Goal: Task Accomplishment & Management: Manage account settings

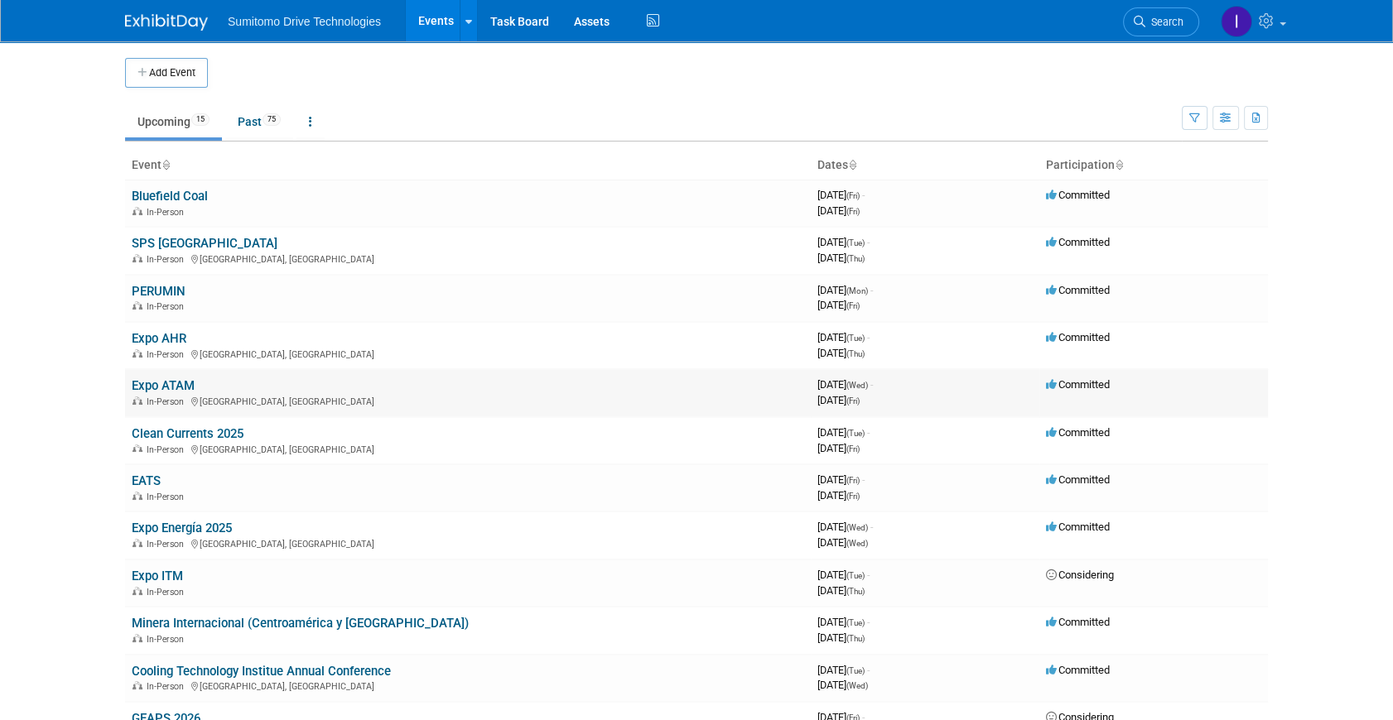
click at [166, 392] on td "Expo ATAM In-Person [GEOGRAPHIC_DATA], [GEOGRAPHIC_DATA]" at bounding box center [468, 392] width 686 height 47
click at [161, 384] on link "Expo ATAM" at bounding box center [163, 385] width 63 height 15
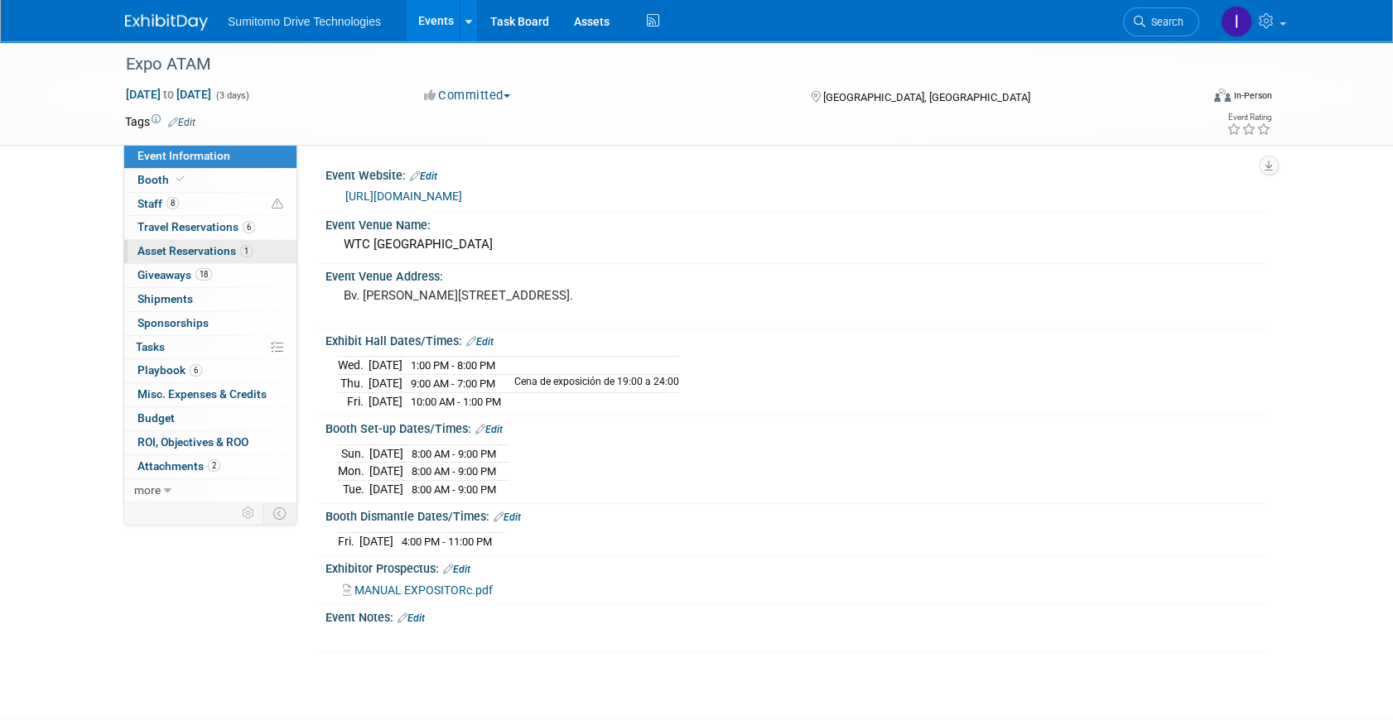
click at [207, 247] on span "Asset Reservations 1" at bounding box center [194, 250] width 115 height 13
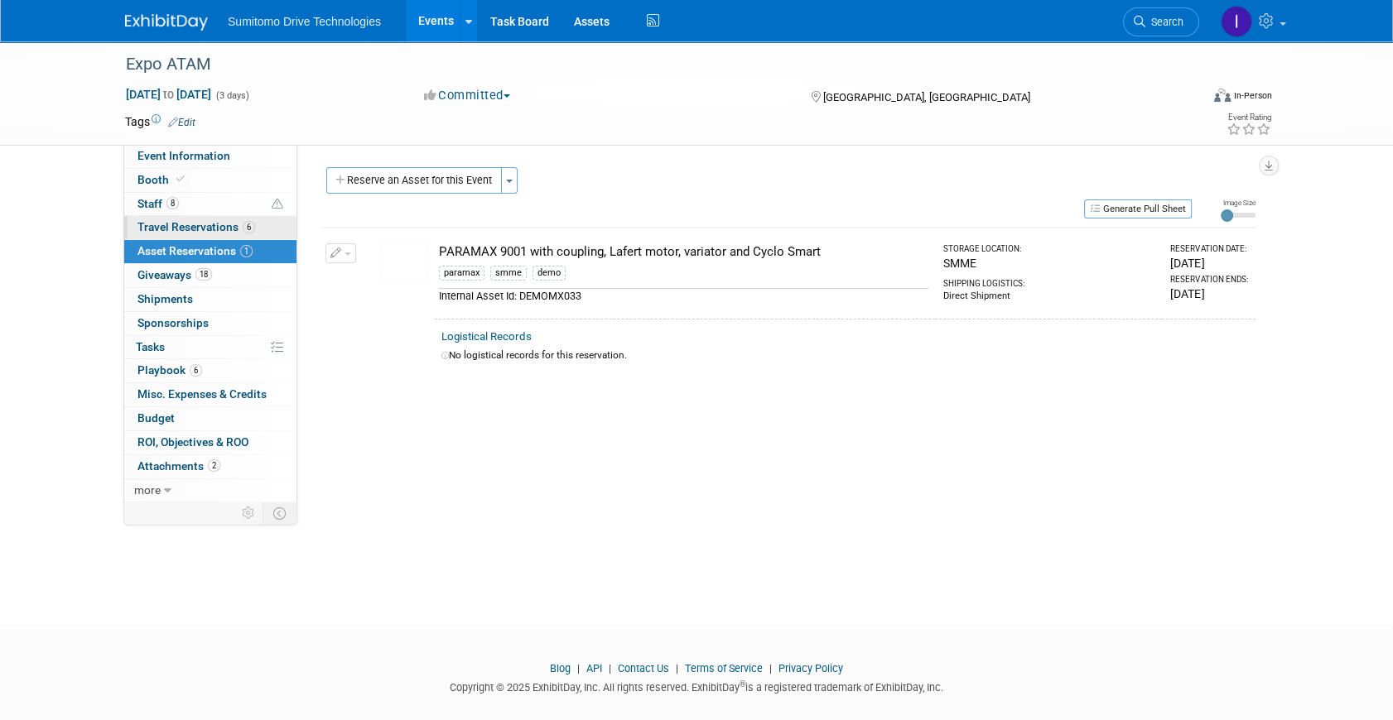
click at [234, 232] on span "Travel Reservations 6" at bounding box center [196, 226] width 118 height 13
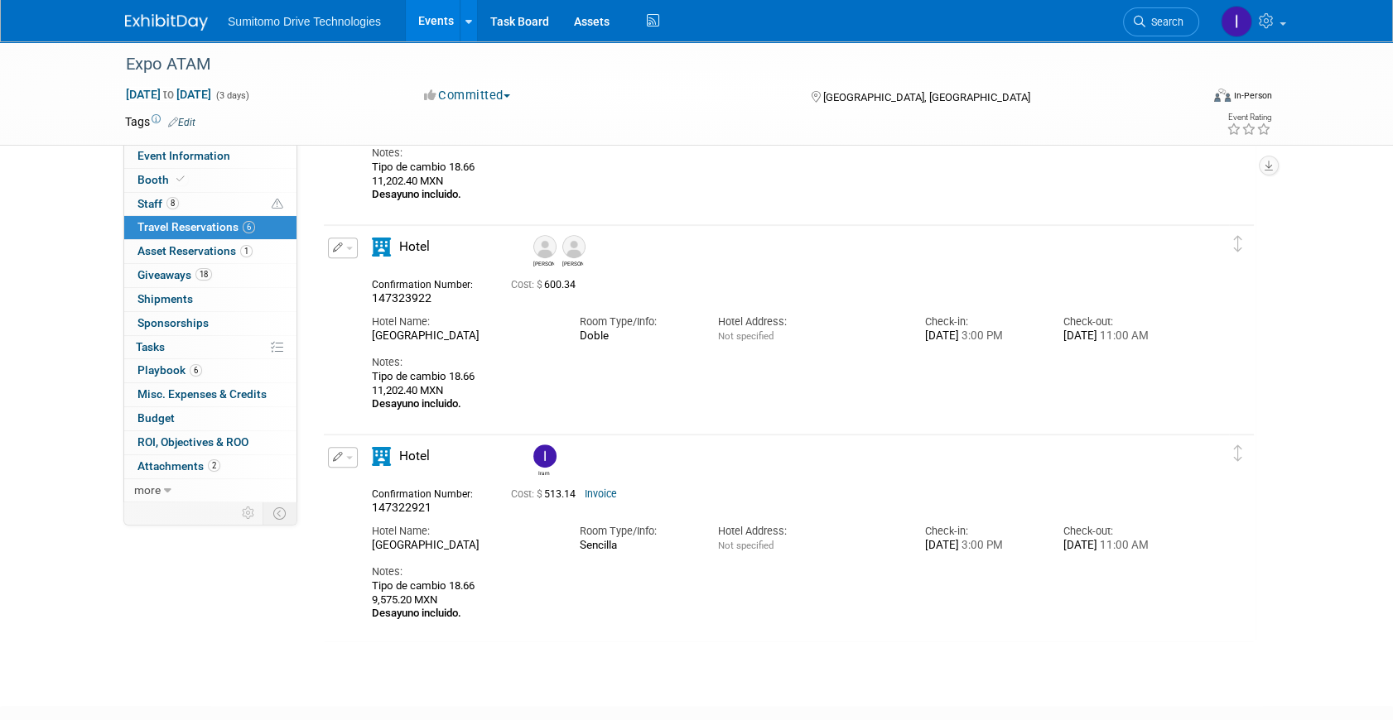
scroll to position [903, 0]
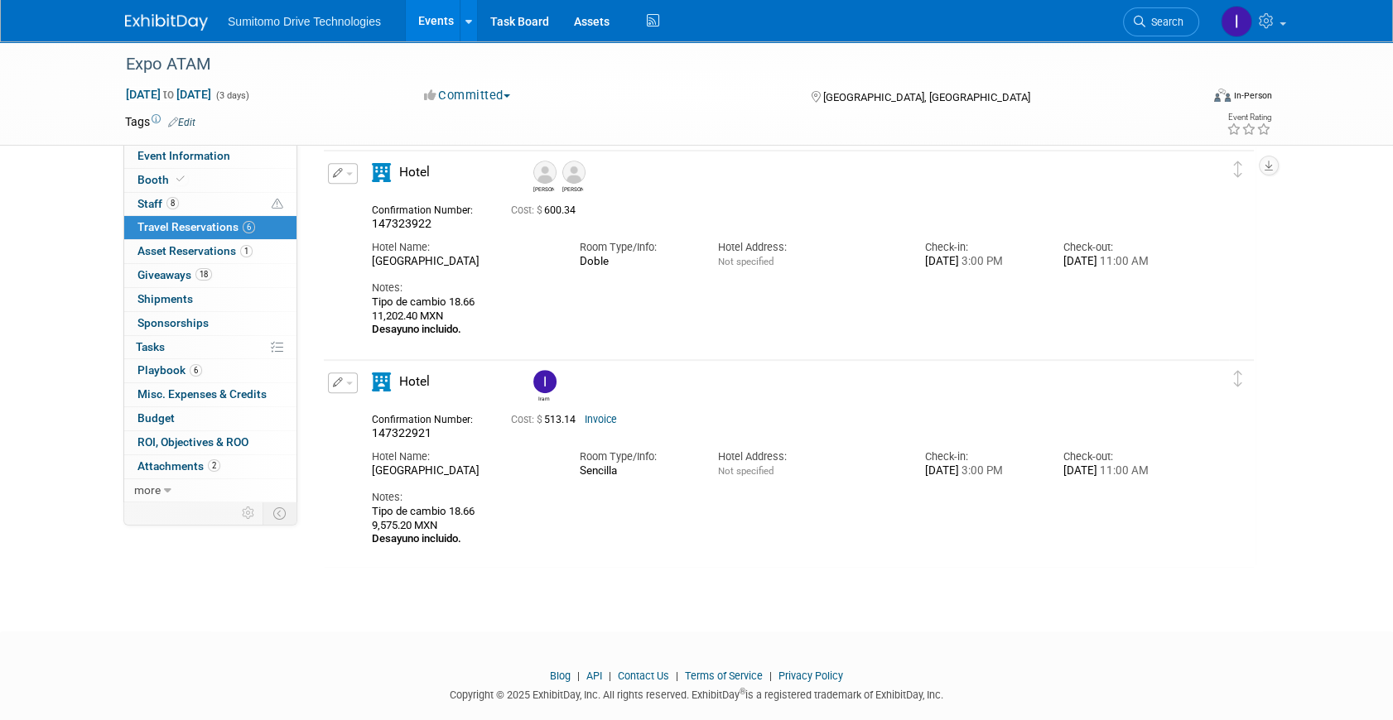
click at [339, 384] on icon "button" at bounding box center [338, 383] width 11 height 10
click at [368, 413] on button "Edit Reservation" at bounding box center [399, 412] width 140 height 24
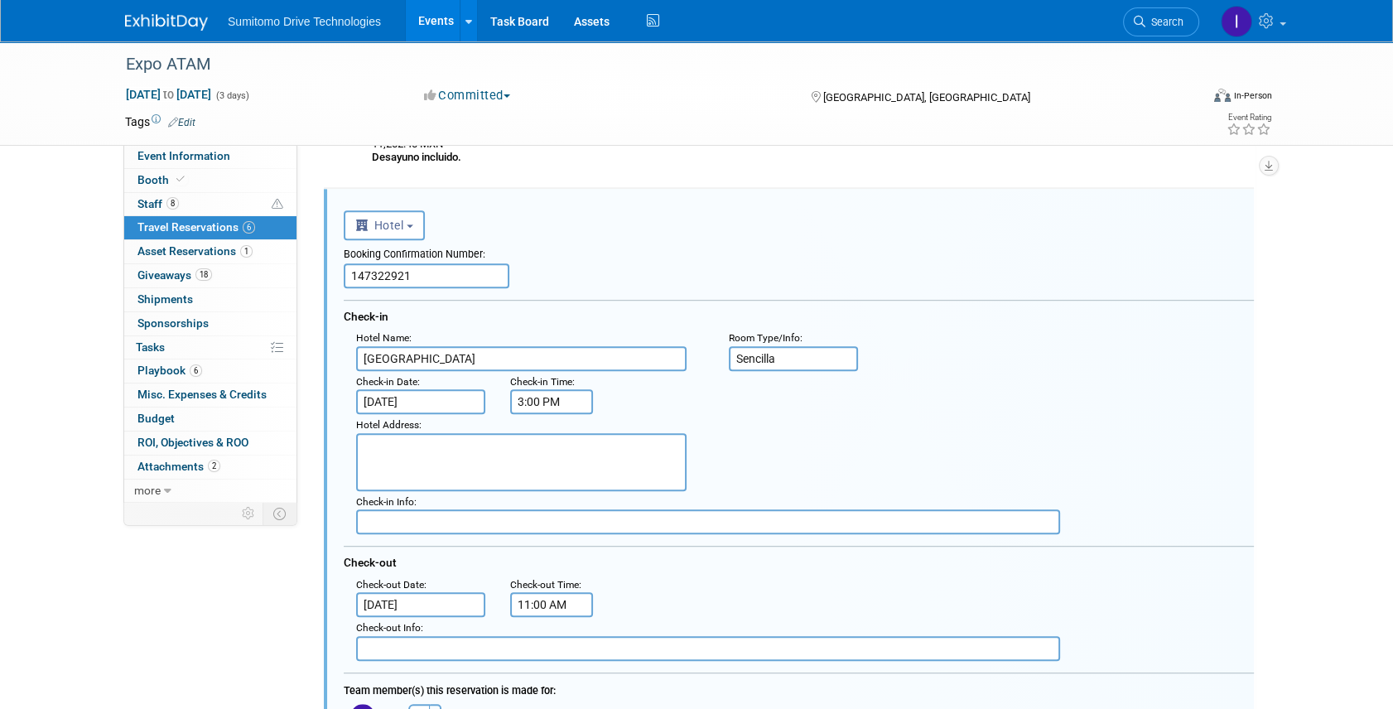
scroll to position [1150, 0]
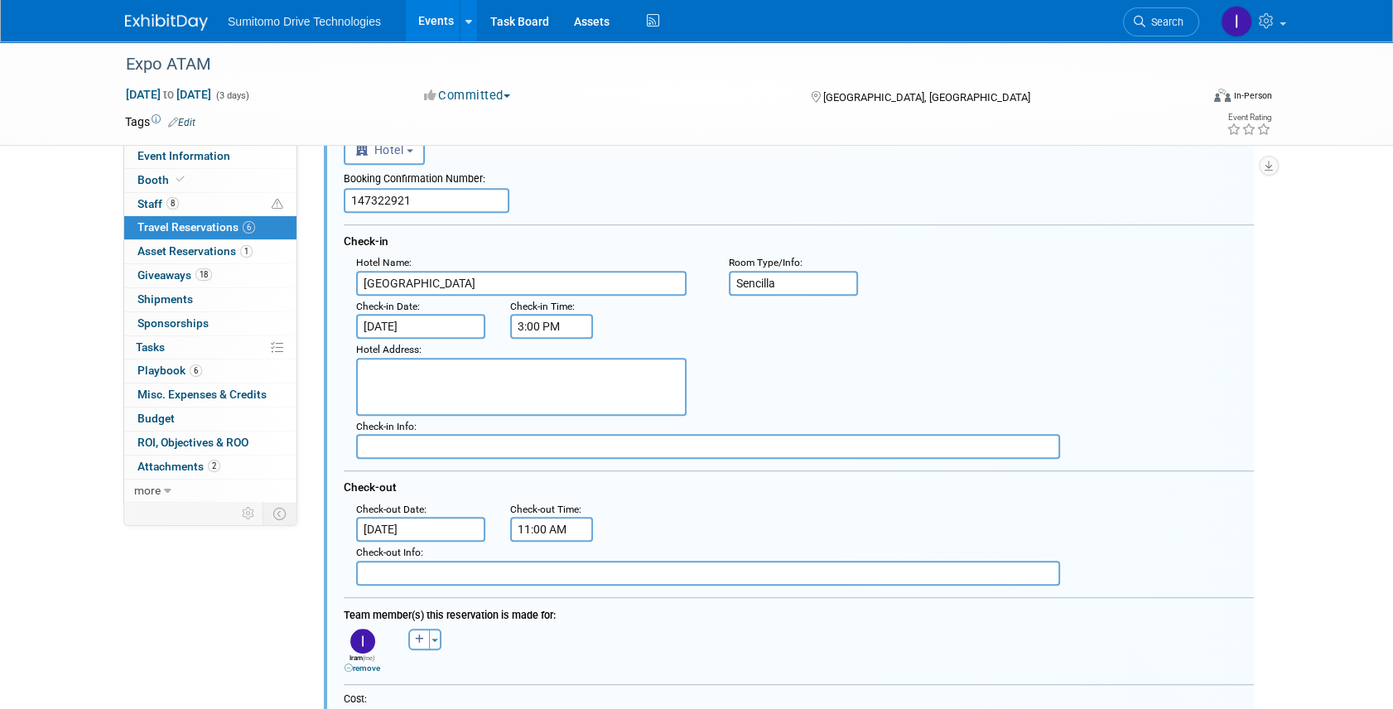
click at [363, 666] on link "remove" at bounding box center [362, 667] width 36 height 9
click at [346, 640] on button "button" at bounding box center [357, 639] width 22 height 22
select select
click at [387, 680] on input "text" at bounding box center [444, 683] width 208 height 28
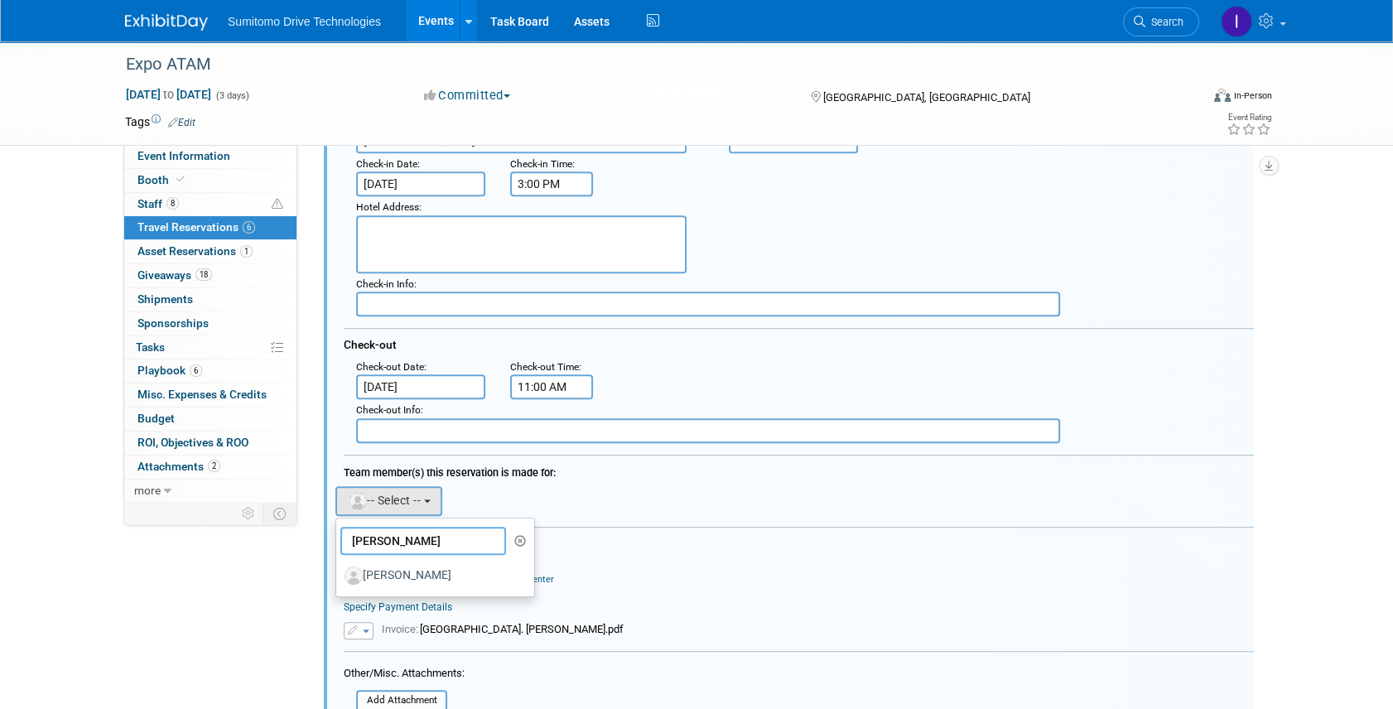
scroll to position [1300, 0]
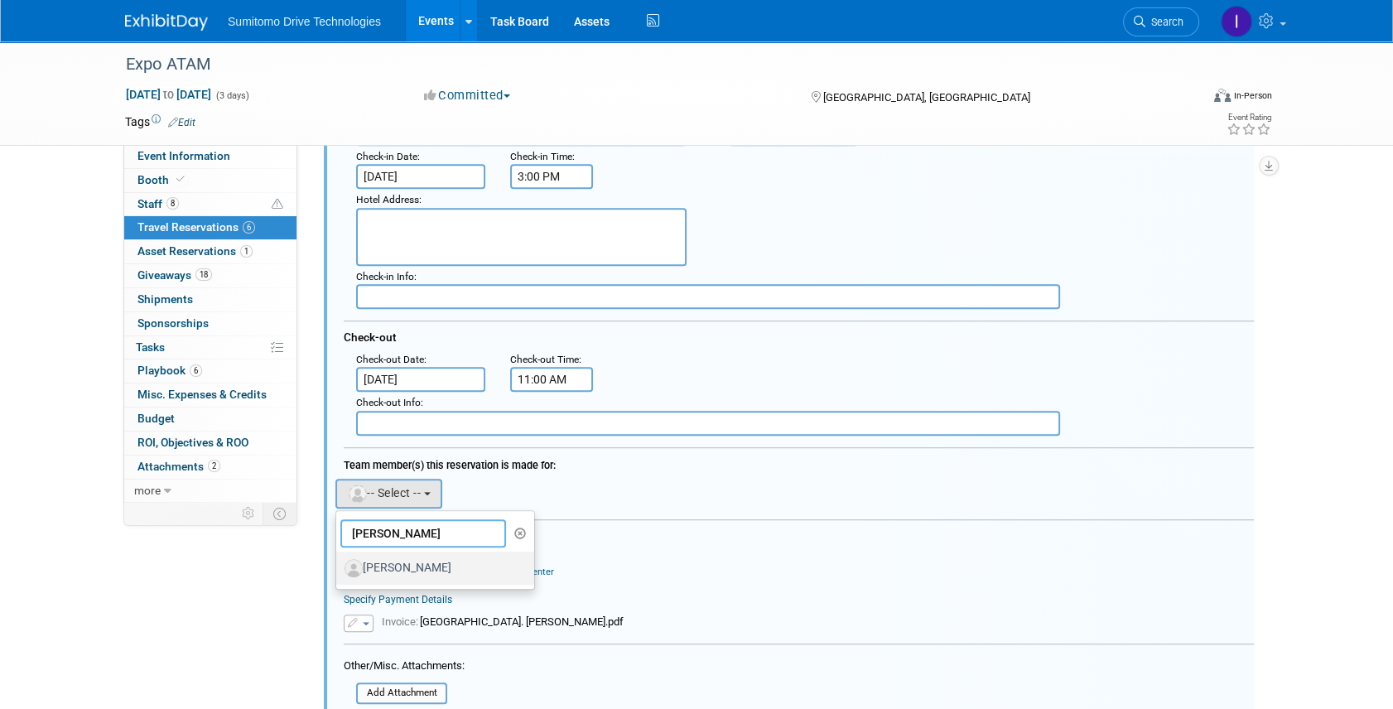
type input "ricardo"
click at [416, 566] on label "Ricardo Trucios" at bounding box center [430, 568] width 173 height 26
click at [339, 566] on input "Ricardo Trucios" at bounding box center [333, 566] width 11 height 11
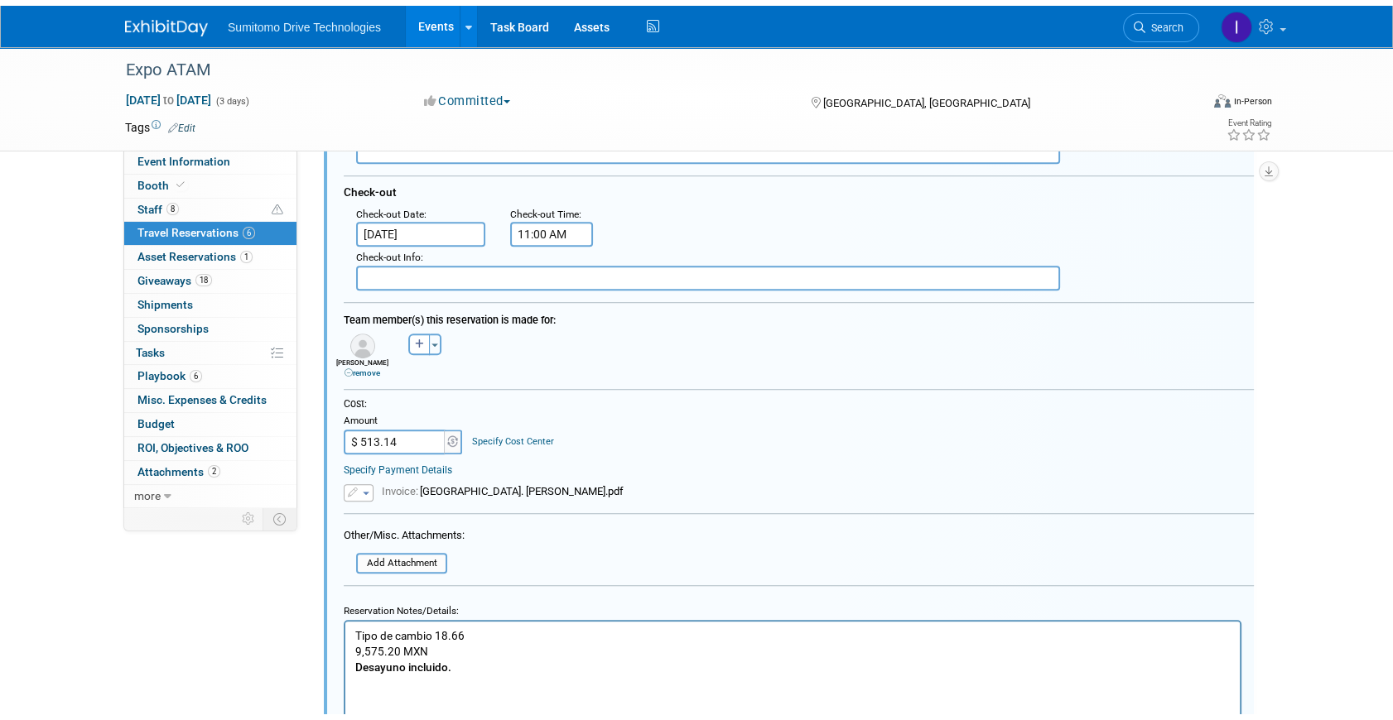
scroll to position [1526, 0]
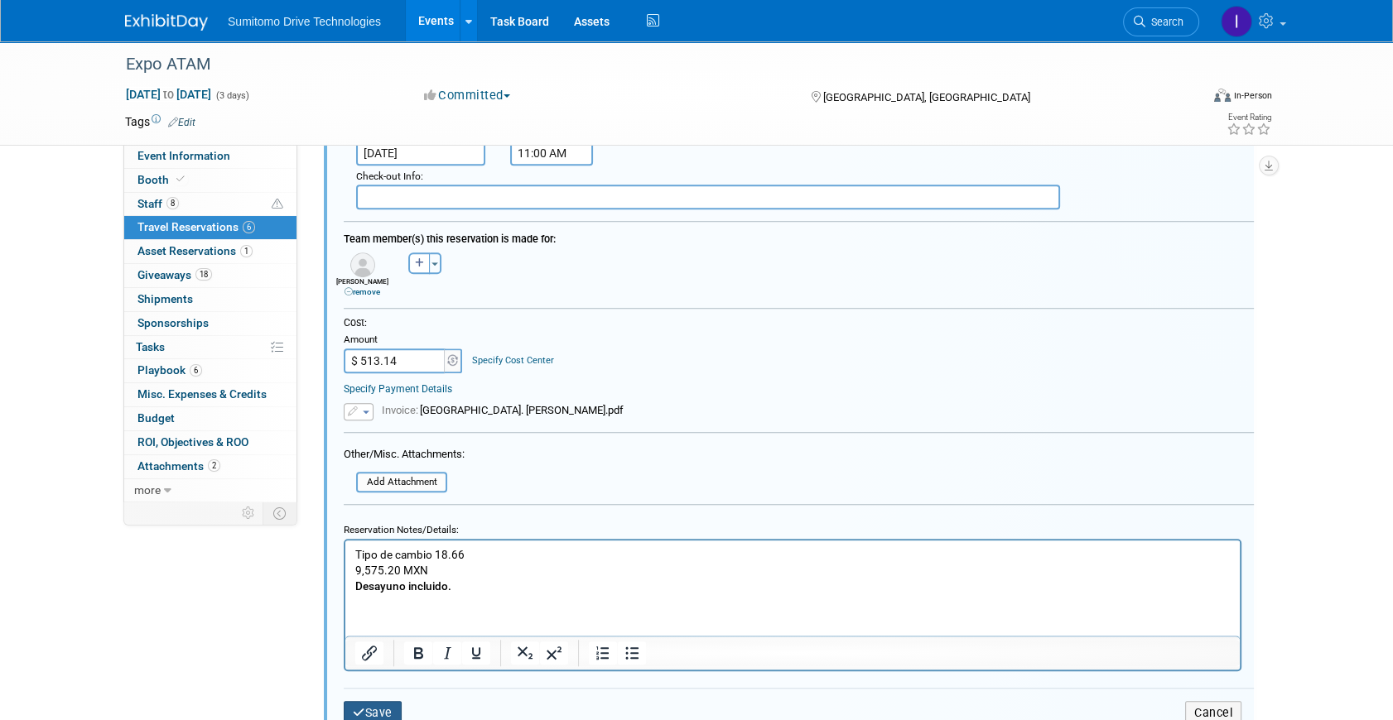
click at [382, 705] on button "Save" at bounding box center [373, 713] width 58 height 24
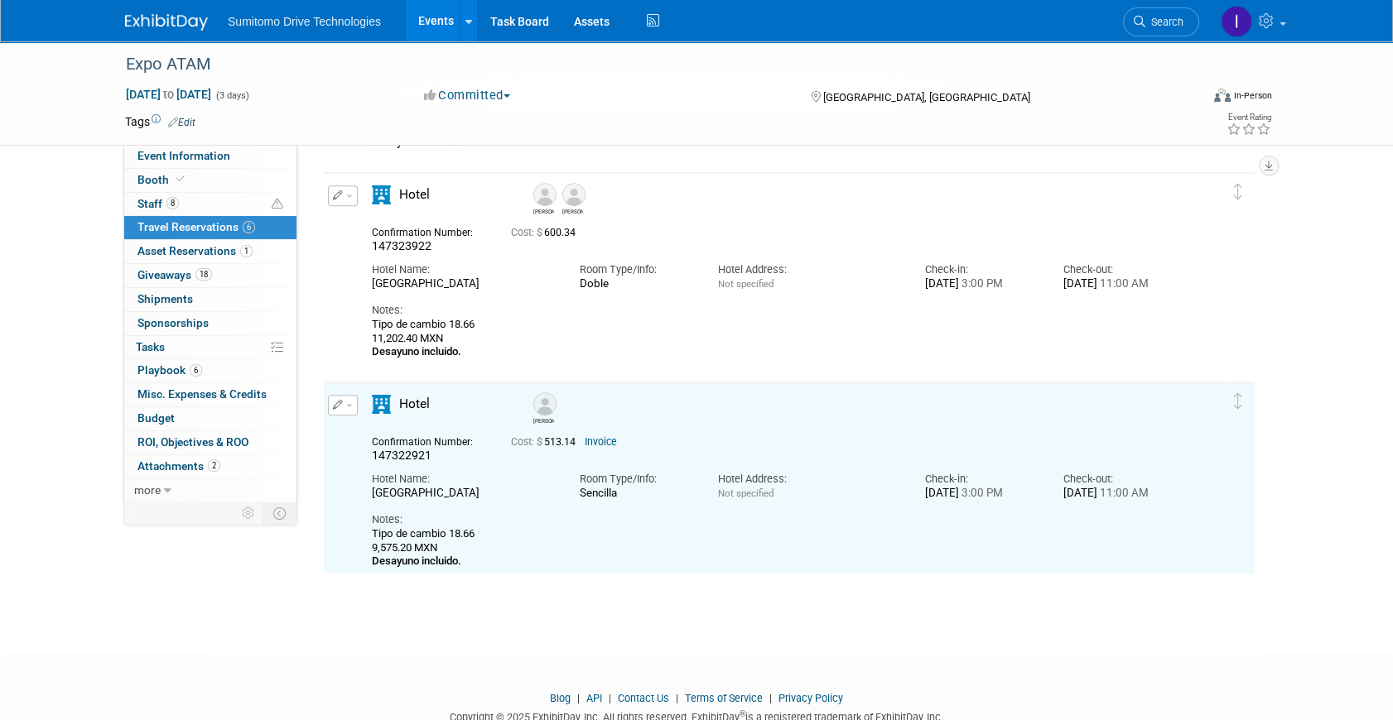
scroll to position [854, 0]
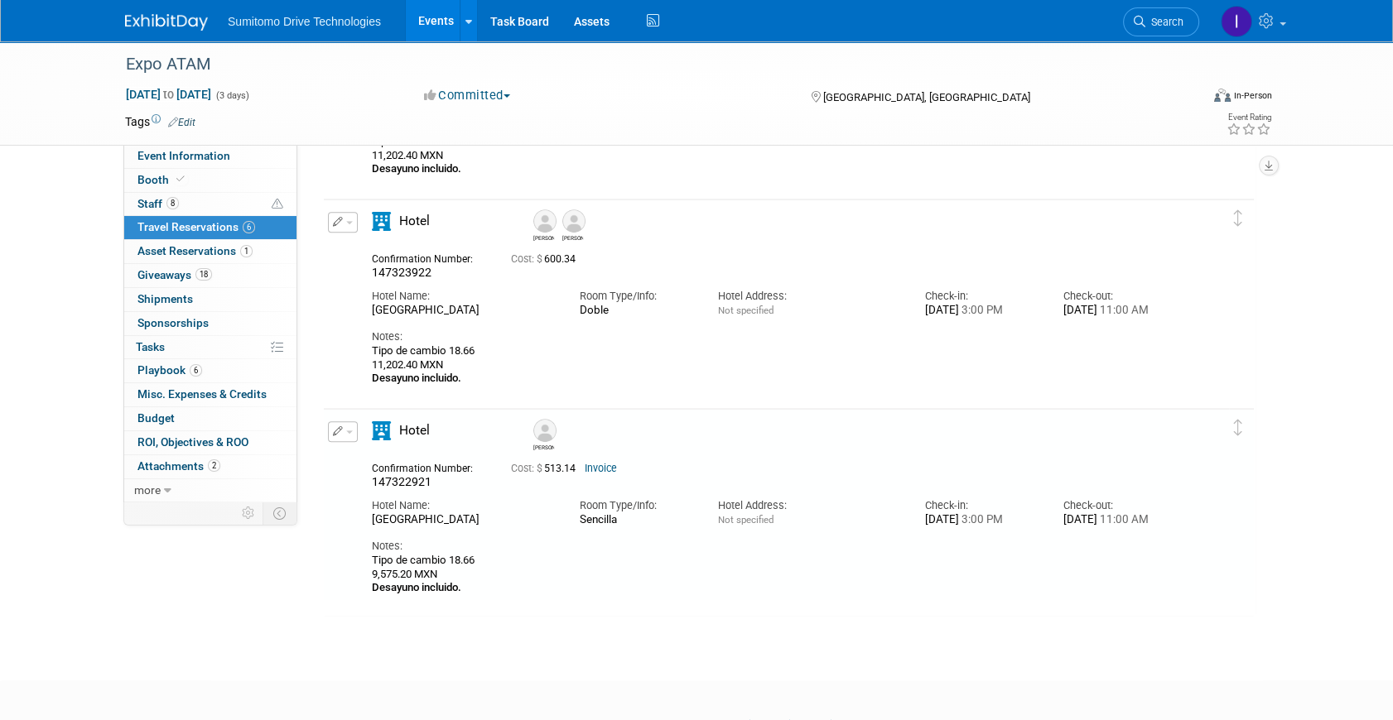
click at [339, 224] on icon "button" at bounding box center [338, 222] width 11 height 10
click at [361, 257] on button "Edit Reservation" at bounding box center [399, 251] width 140 height 24
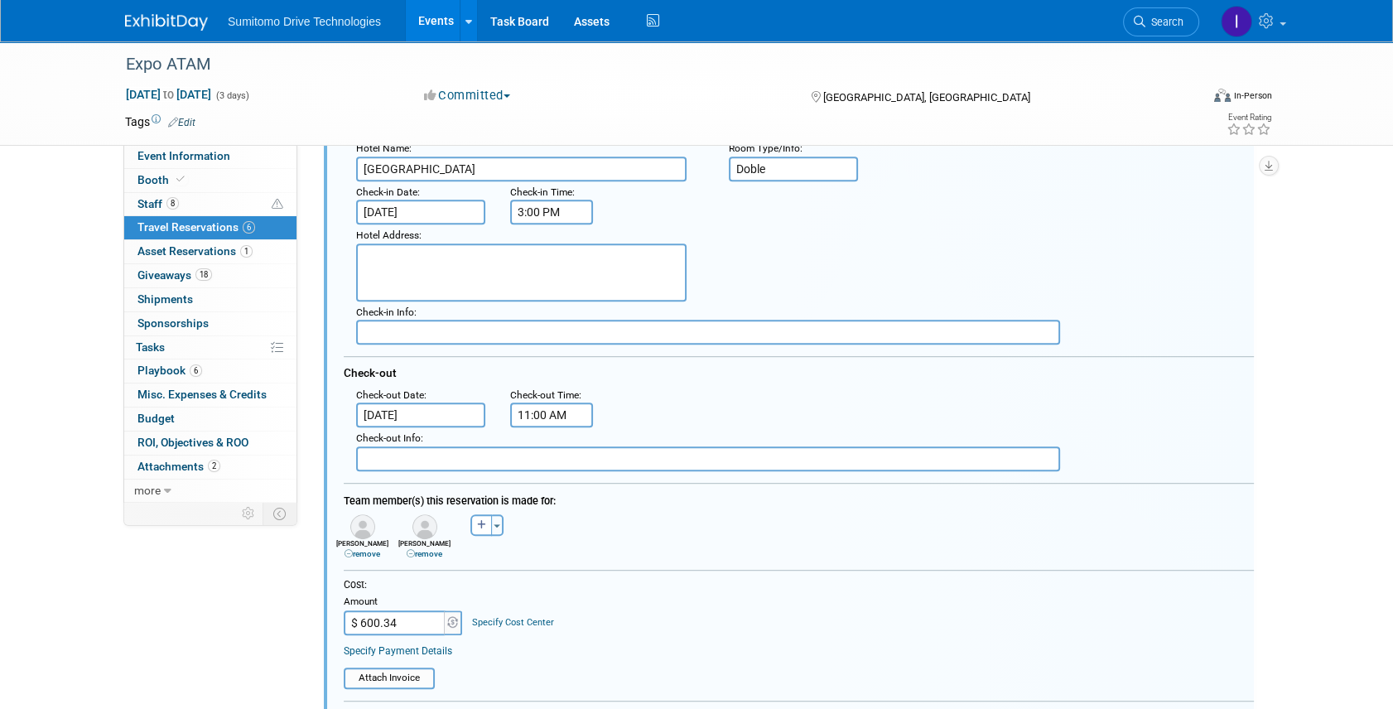
scroll to position [1090, 0]
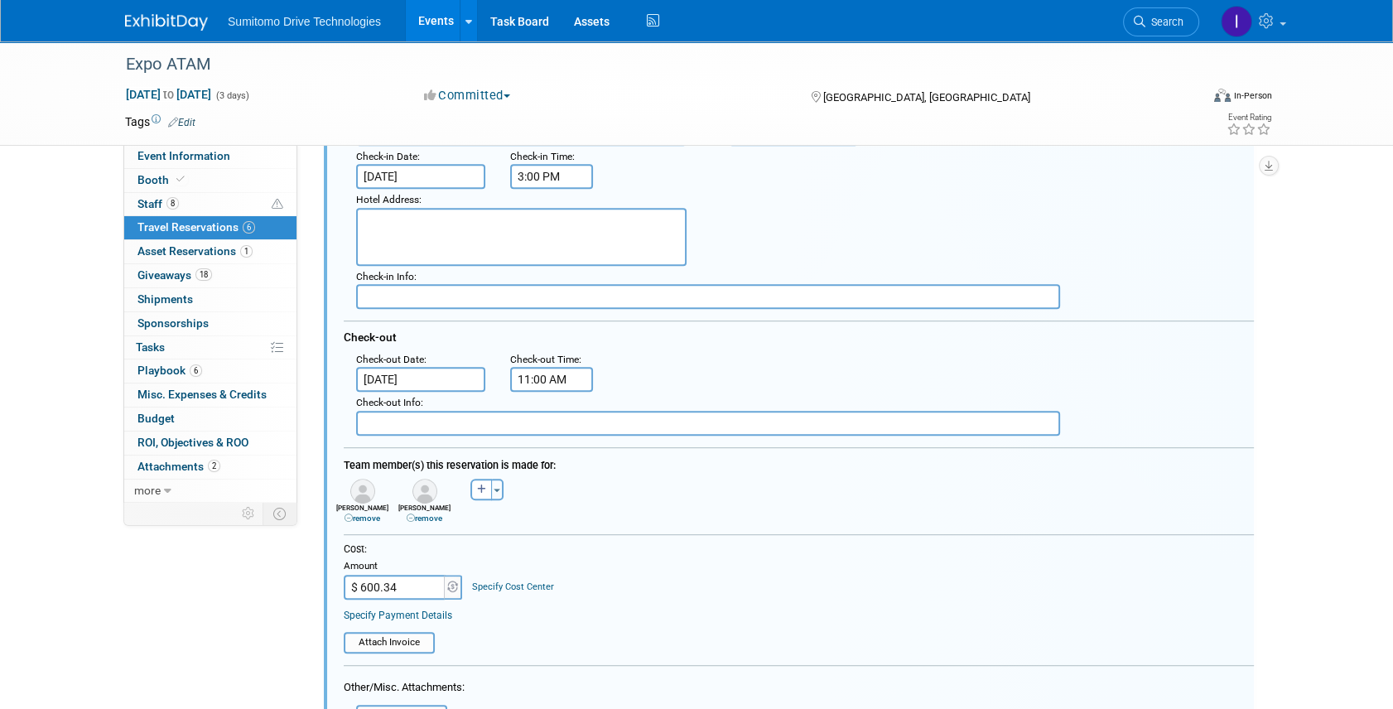
click at [432, 513] on link "remove" at bounding box center [425, 517] width 36 height 9
click at [417, 493] on button "button" at bounding box center [419, 490] width 22 height 22
select select
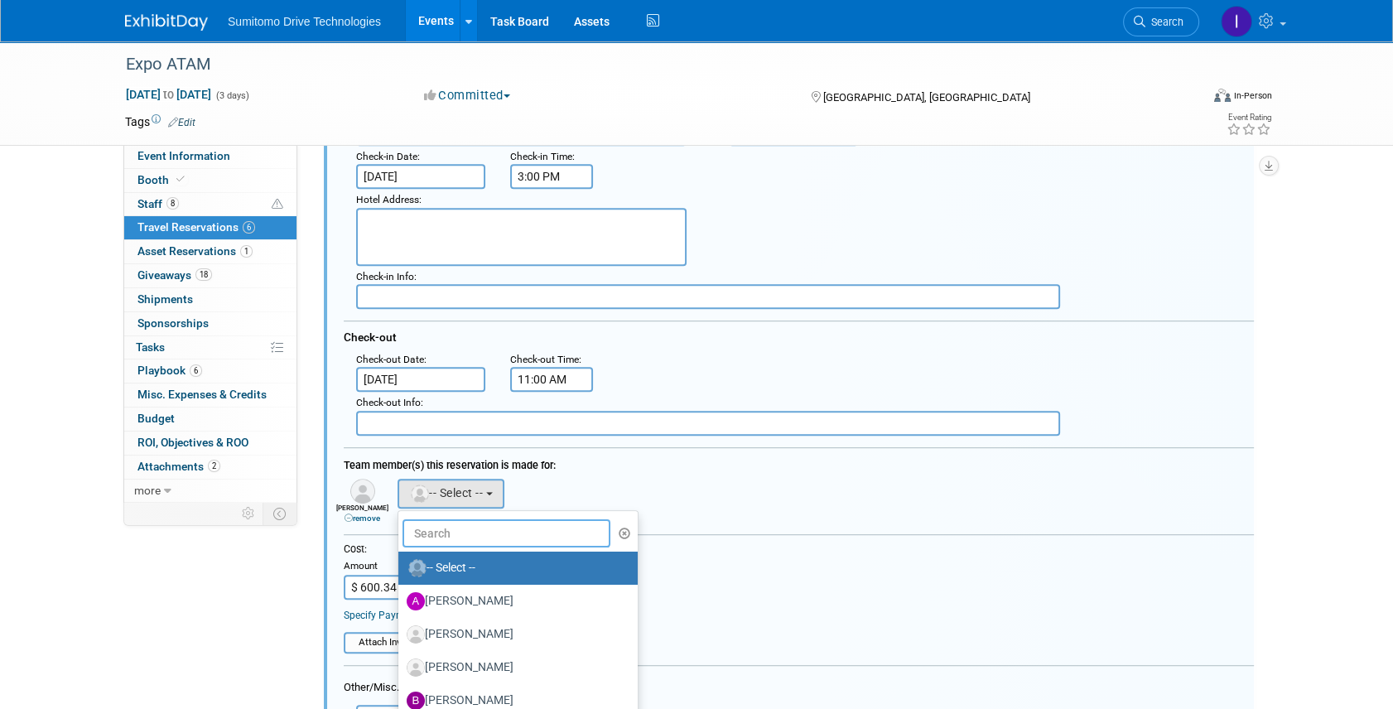
click at [441, 522] on input "text" at bounding box center [506, 533] width 208 height 28
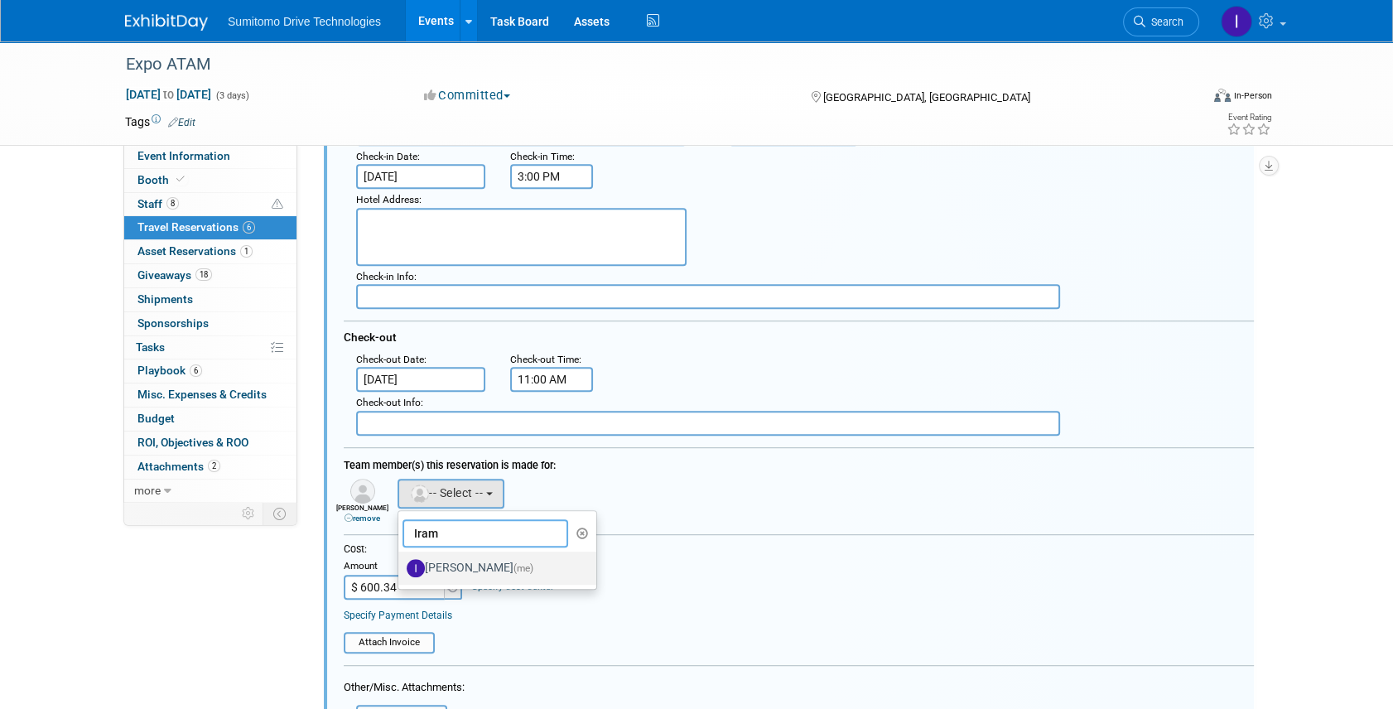
type input "Iram"
click at [433, 556] on label "Iram Rincón (me)" at bounding box center [493, 568] width 173 height 26
click at [401, 561] on input "Iram Rincón (me)" at bounding box center [395, 566] width 11 height 11
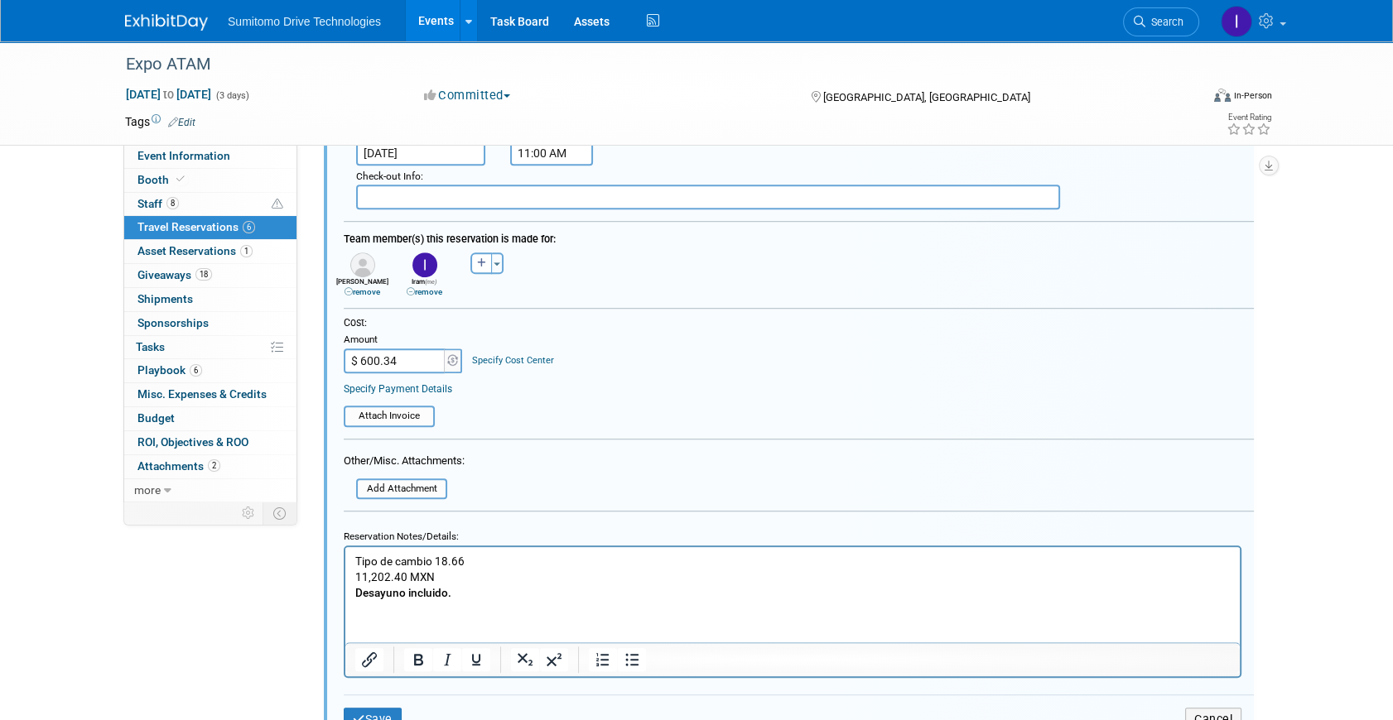
scroll to position [1391, 0]
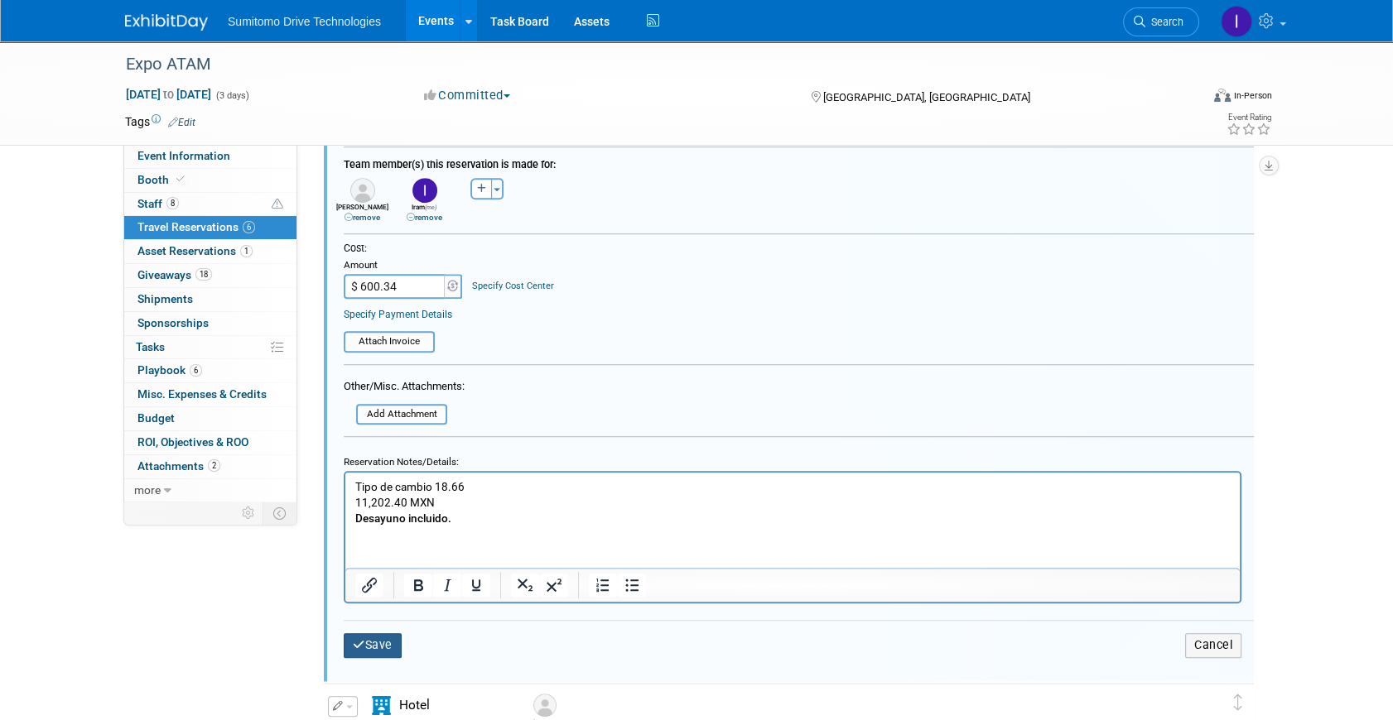
click at [386, 643] on button "Save" at bounding box center [373, 645] width 58 height 24
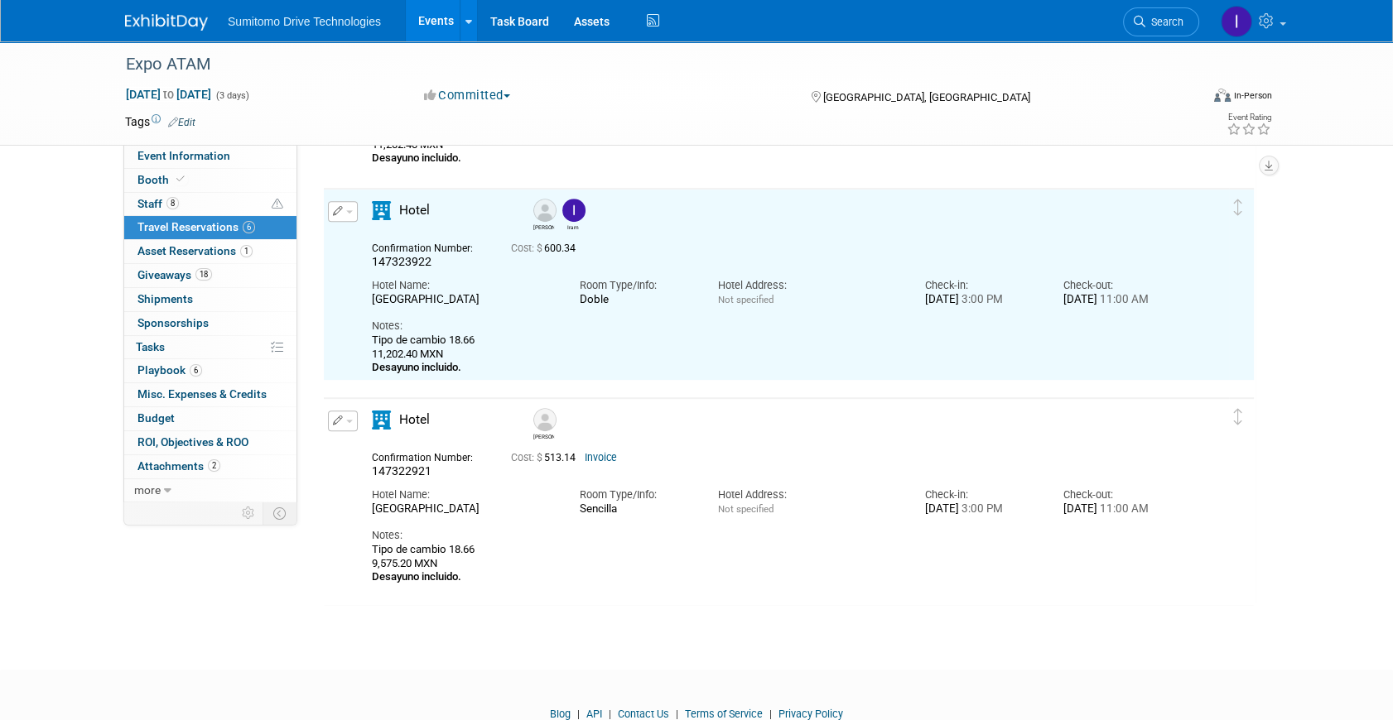
scroll to position [789, 0]
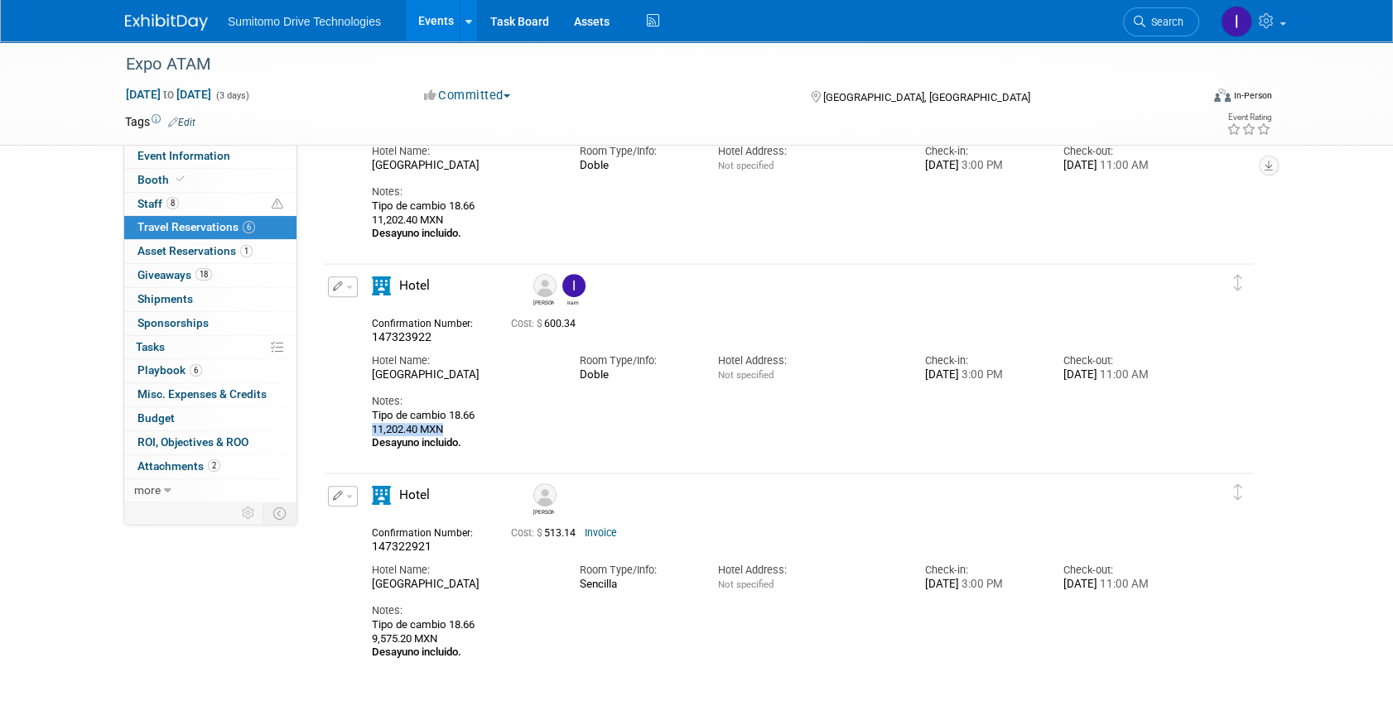
drag, startPoint x: 372, startPoint y: 446, endPoint x: 459, endPoint y: 447, distance: 86.9
click at [459, 447] on div "Tipo de cambio 18.66 11,202.40 MXN Desayuno incluido." at bounding box center [774, 429] width 805 height 41
drag, startPoint x: 368, startPoint y: 652, endPoint x: 429, endPoint y: 650, distance: 61.3
click at [429, 650] on div "Hotel Ricardo 147322921 Cost: $ 513.14 Invoice Hotel Name: Check-in:" at bounding box center [774, 573] width 830 height 174
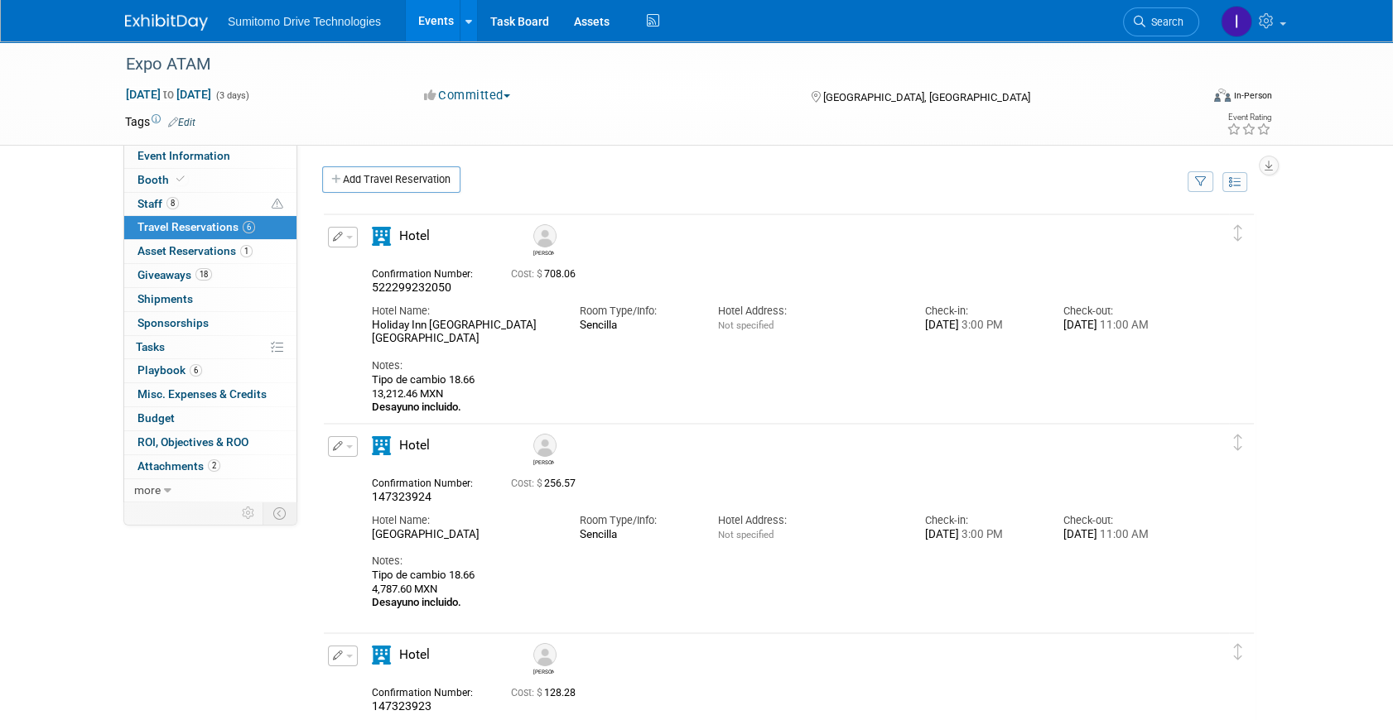
scroll to position [0, 0]
click at [1270, 165] on icon "button" at bounding box center [1268, 166] width 8 height 11
click at [1166, 239] on link "Export tab to Spreadsheet (.csv)" at bounding box center [1168, 239] width 193 height 23
drag, startPoint x: 417, startPoint y: 394, endPoint x: 359, endPoint y: 397, distance: 58.8
click at [359, 397] on div "Hotel Gustavo 522299232050 Cost: $ 708.06 Hotel Name: Room Type/Info:" at bounding box center [774, 321] width 830 height 187
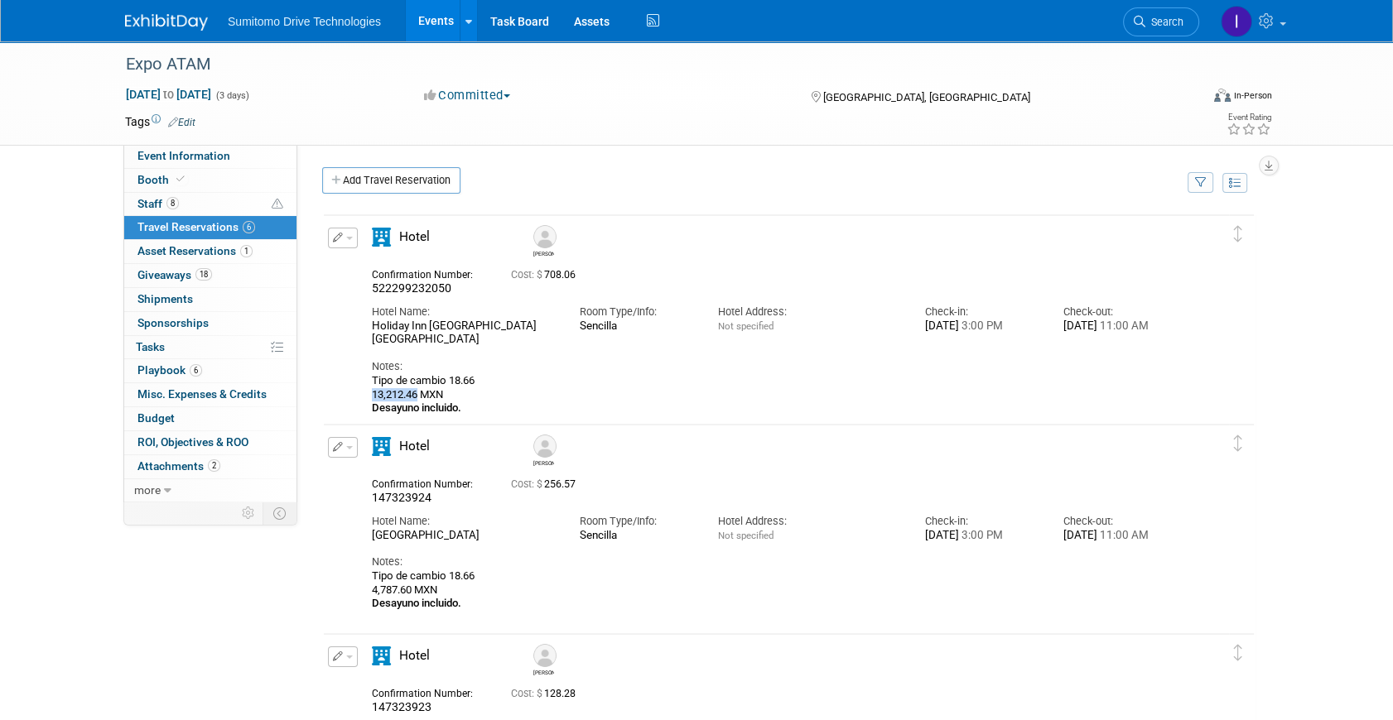
copy div "13,212.46"
